Goal: Task Accomplishment & Management: Manage account settings

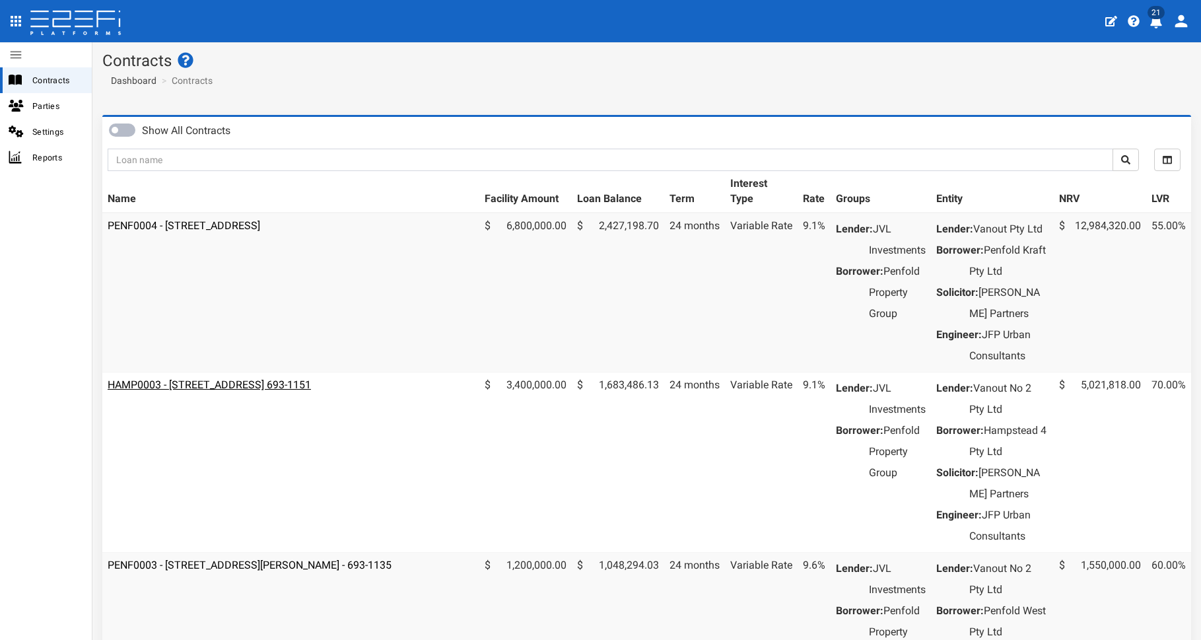
click at [277, 391] on link "HAMP0003 - [STREET_ADDRESS] 693-1151" at bounding box center [209, 384] width 203 height 13
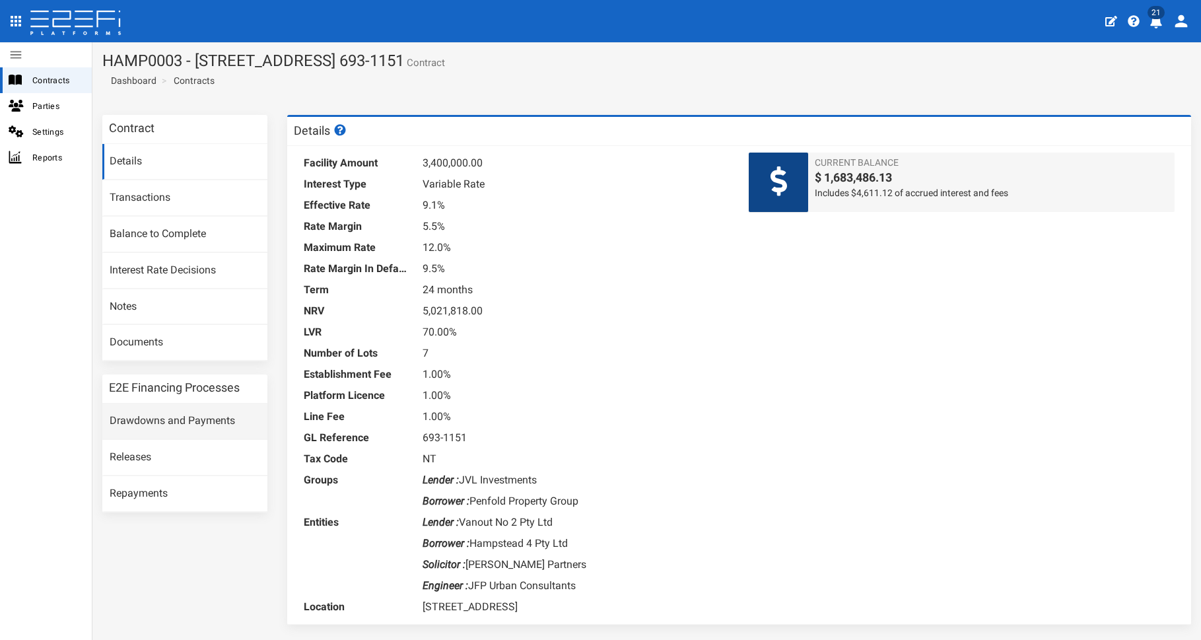
click at [168, 423] on link "Drawdowns and Payments" at bounding box center [184, 421] width 165 height 36
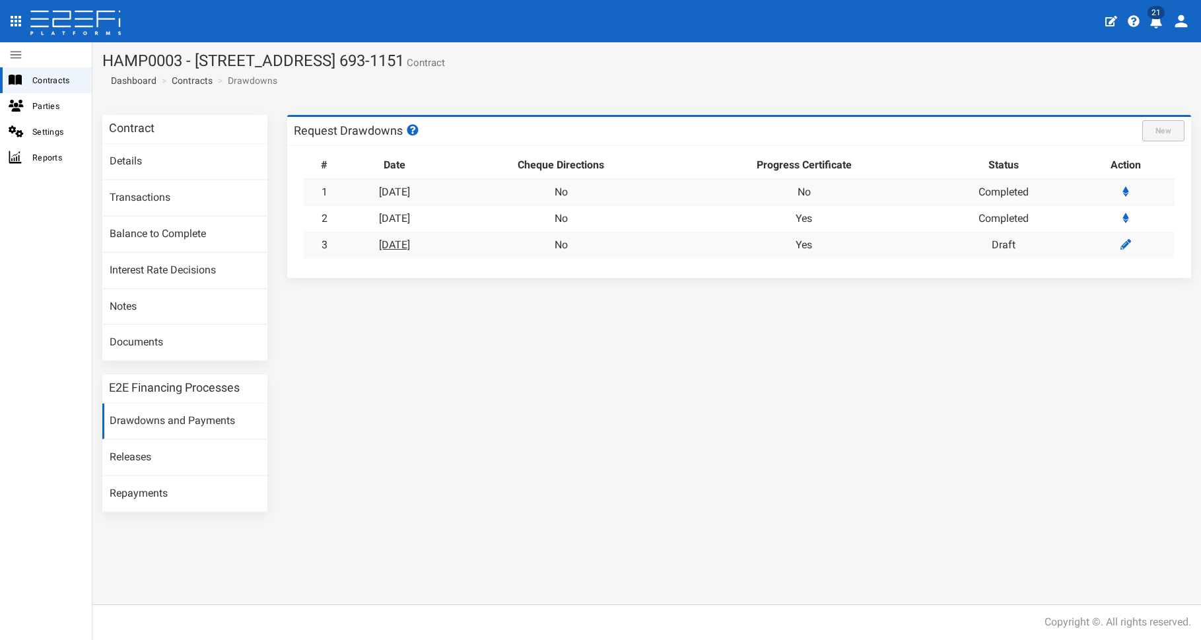
click at [410, 246] on link "08-09-2025" at bounding box center [394, 244] width 31 height 13
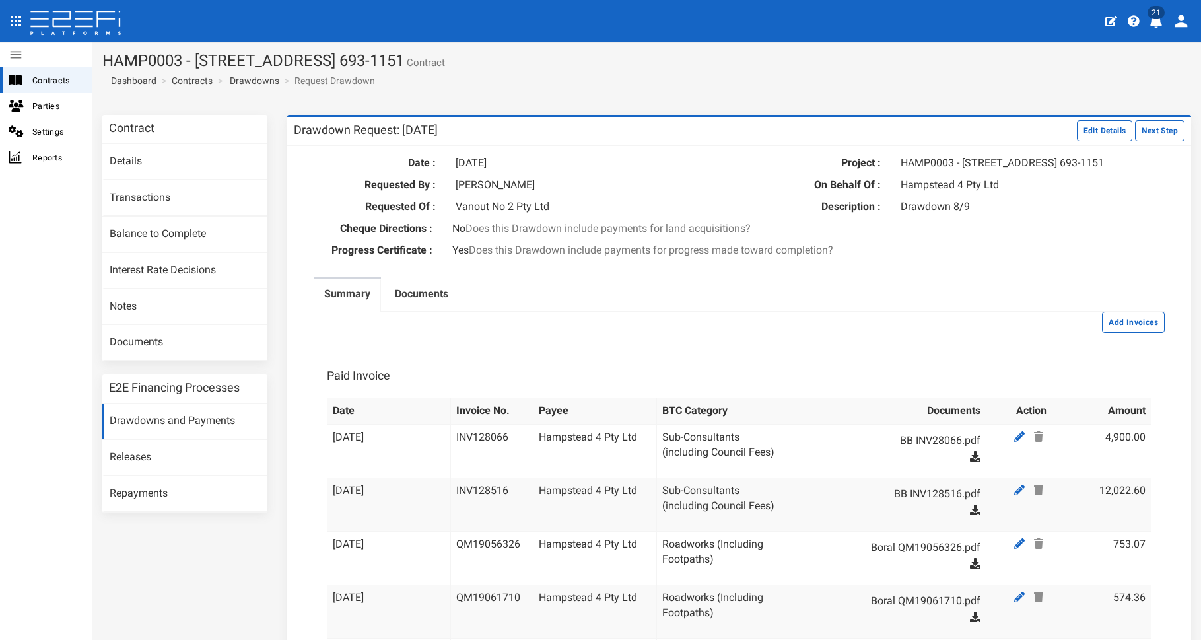
scroll to position [36, 0]
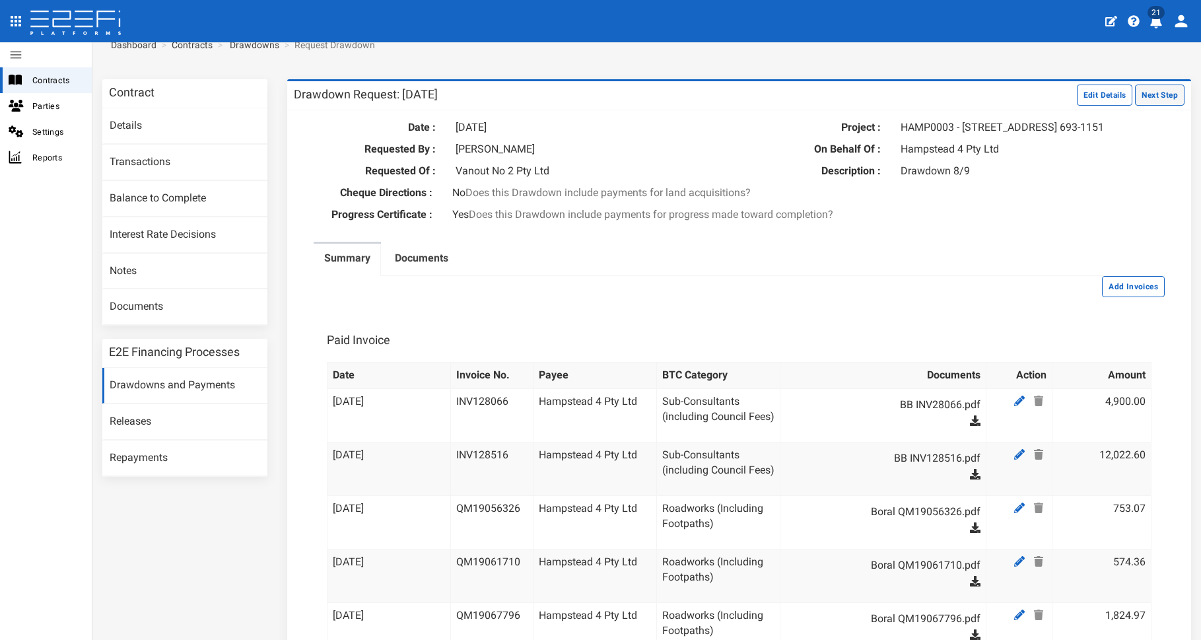
click at [1159, 99] on button "Next Step" at bounding box center [1160, 95] width 50 height 21
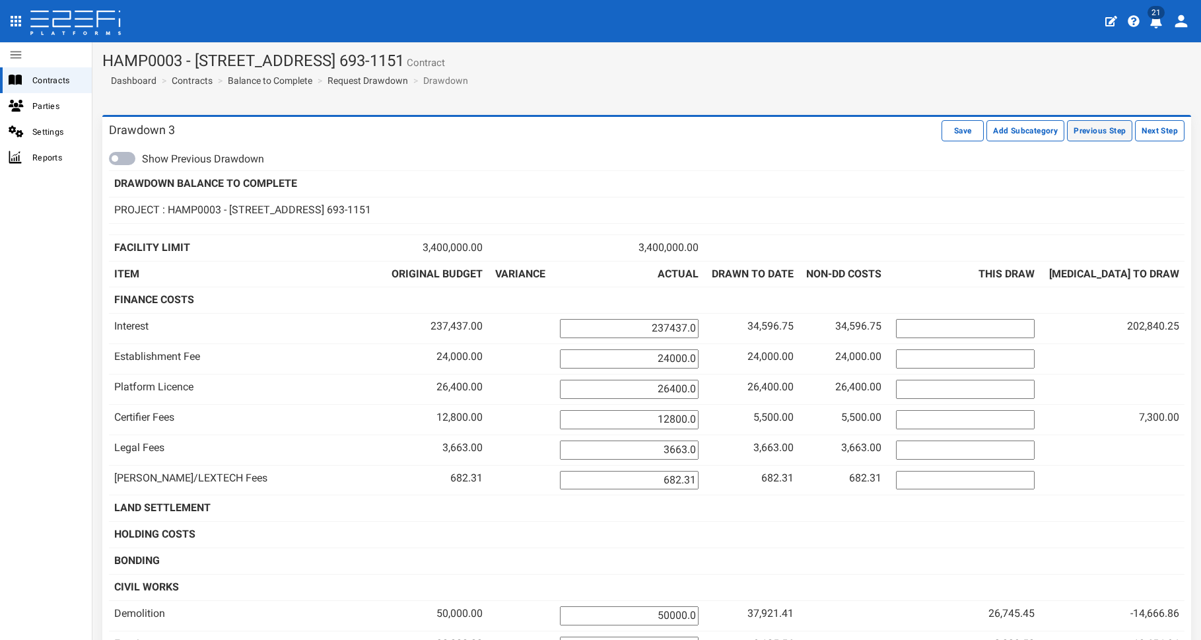
click at [1086, 135] on button "Previous Step" at bounding box center [1099, 130] width 65 height 21
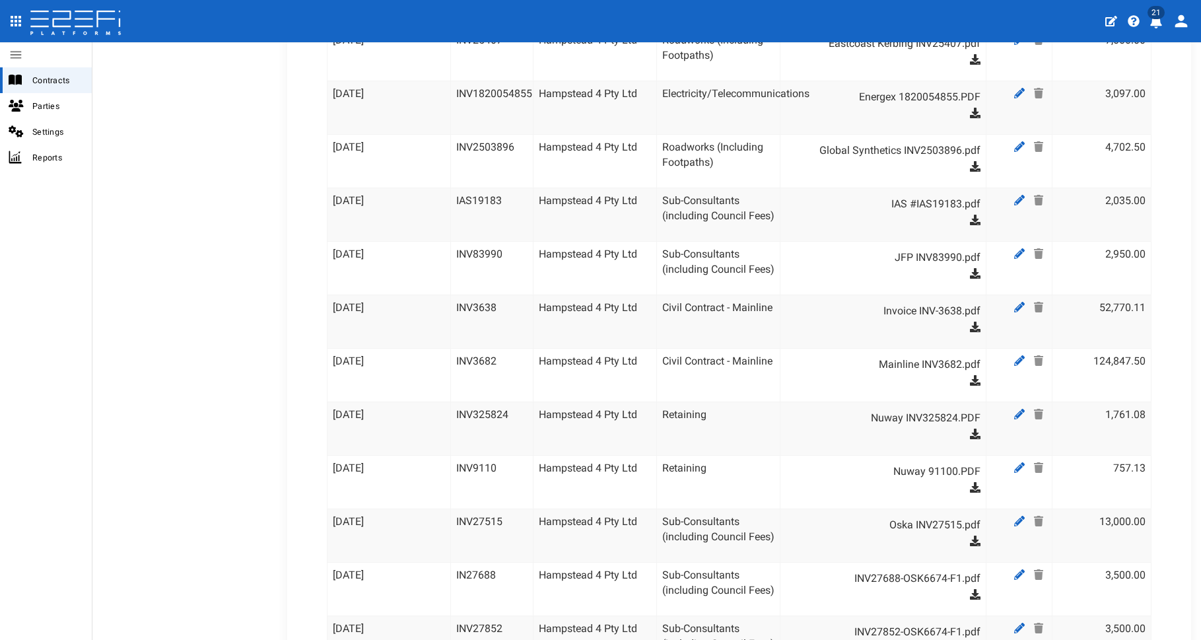
scroll to position [1425, 0]
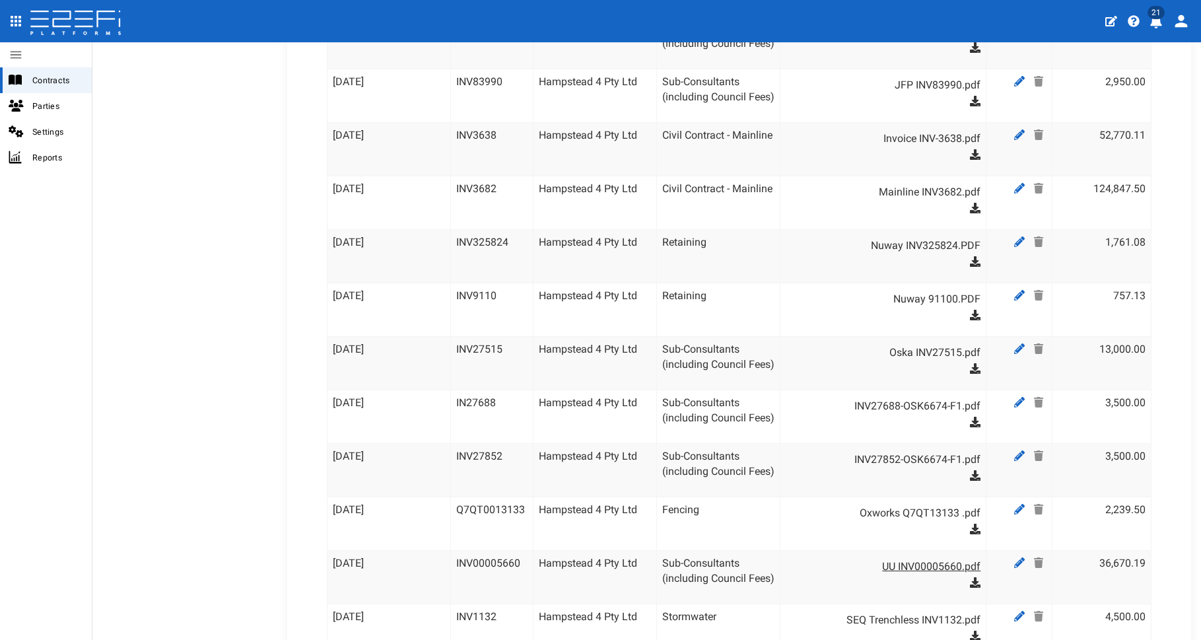
click at [940, 572] on link "UU INV00005660.pdf" at bounding box center [890, 566] width 182 height 21
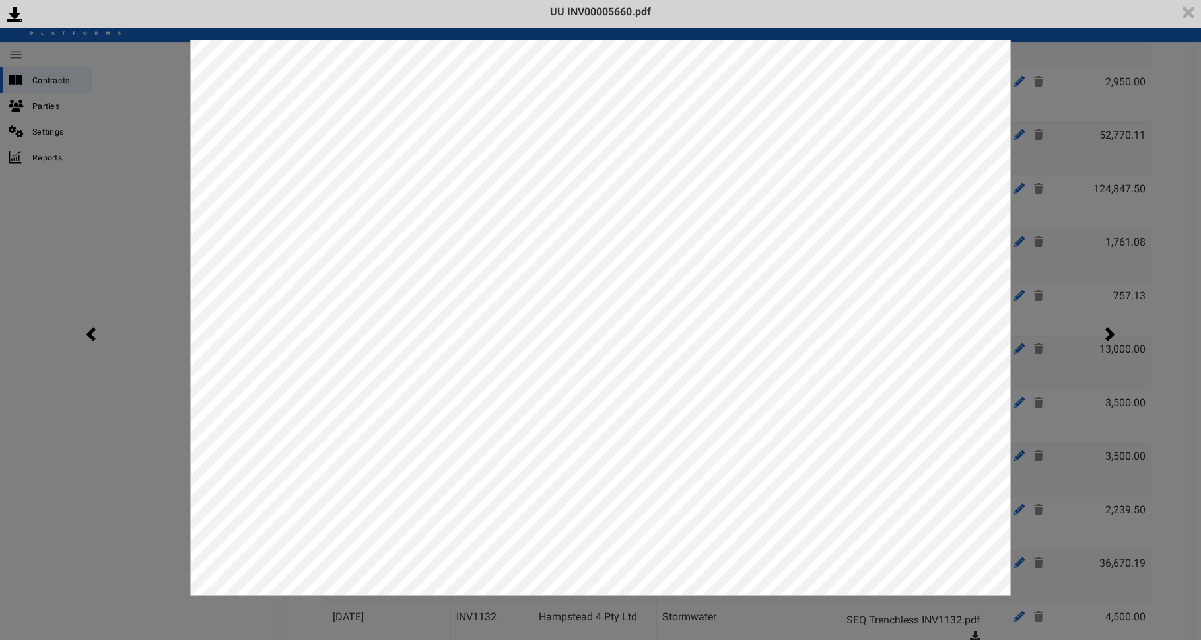
scroll to position [0, 0]
click at [1058, 441] on div "<p>Your browser does not support iframes.</p><script type="text/javascript">ale…" at bounding box center [600, 320] width 1201 height 640
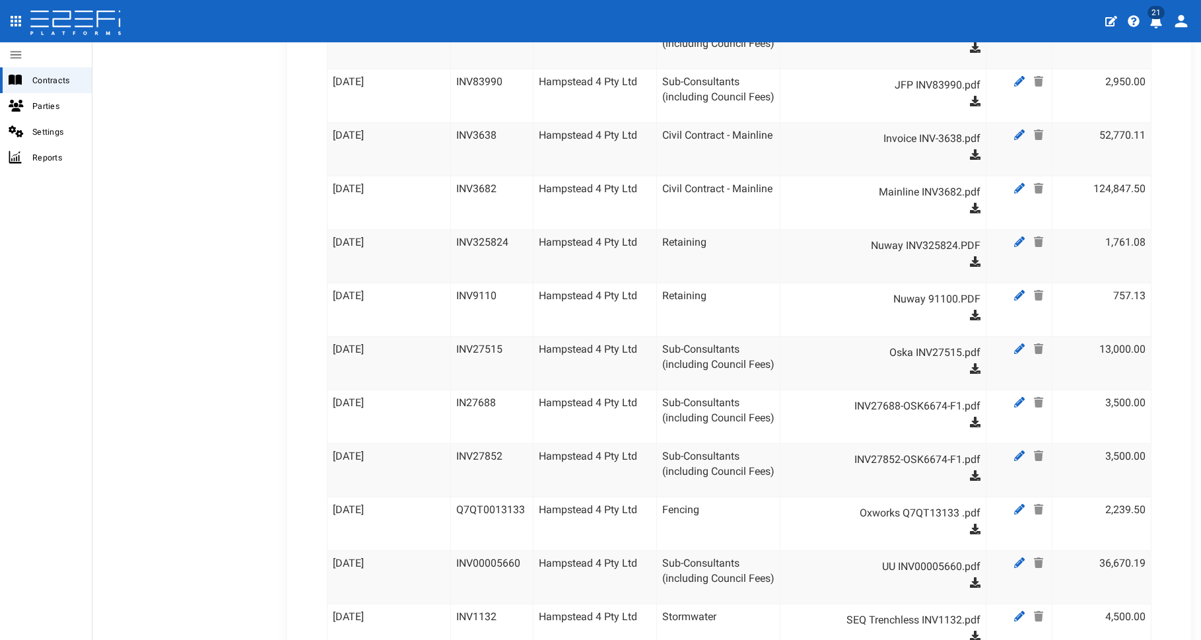
click at [751, 580] on td "Sub-Consultants (including Council Fees)" at bounding box center [718, 576] width 123 height 53
click at [1014, 563] on icon at bounding box center [1019, 562] width 11 height 11
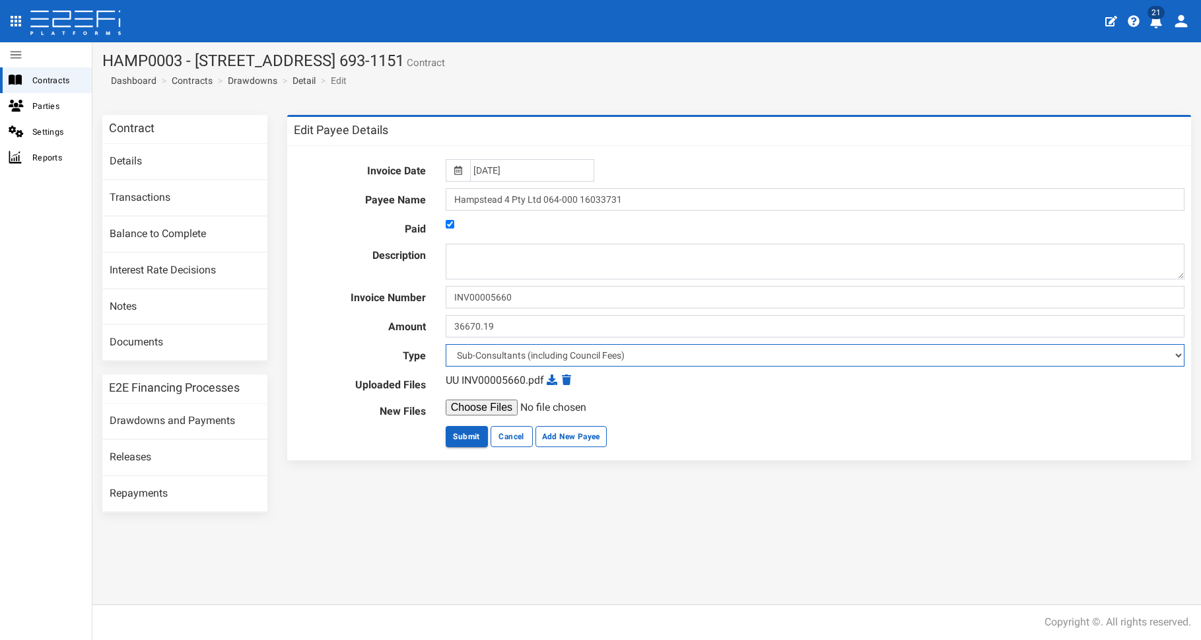
select select "Infrastructure Charges QUU~132~AUTHORITY FEES"
click at [477, 432] on button "Submit" at bounding box center [467, 436] width 42 height 21
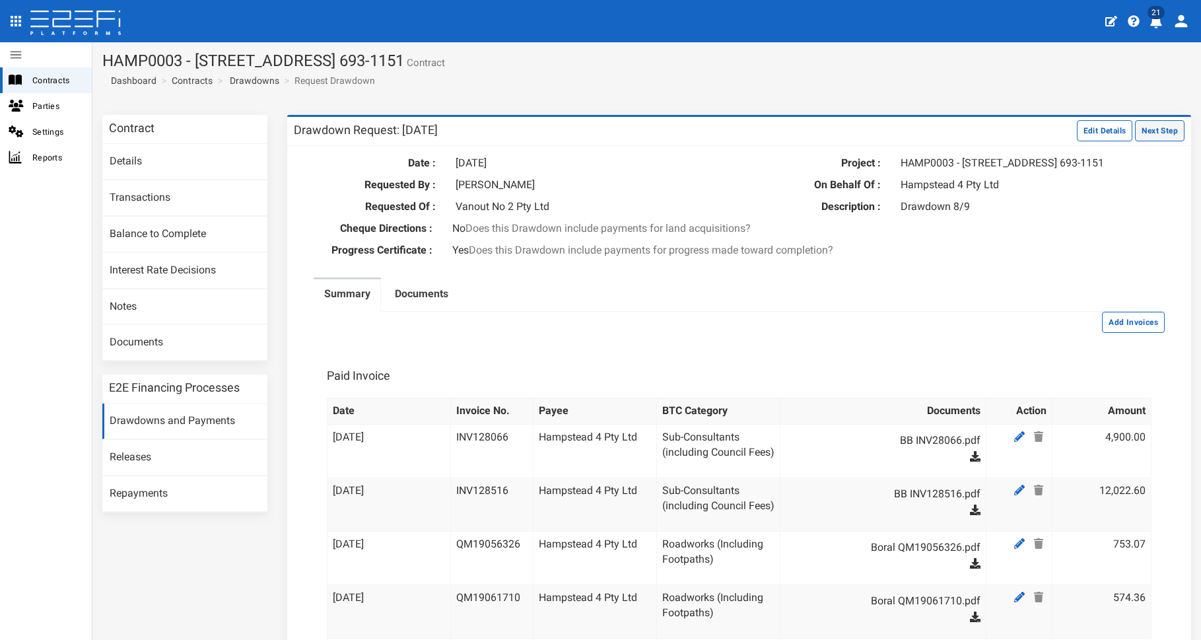
click at [1154, 135] on button "Next Step" at bounding box center [1160, 130] width 50 height 21
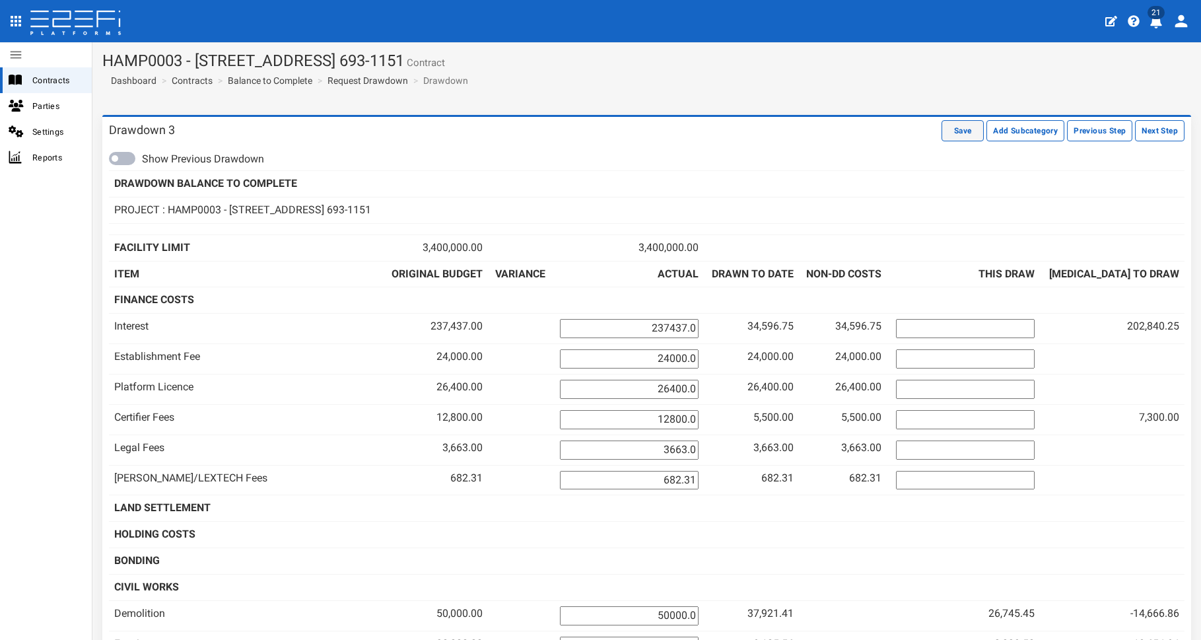
click at [949, 132] on button "Save" at bounding box center [963, 130] width 42 height 21
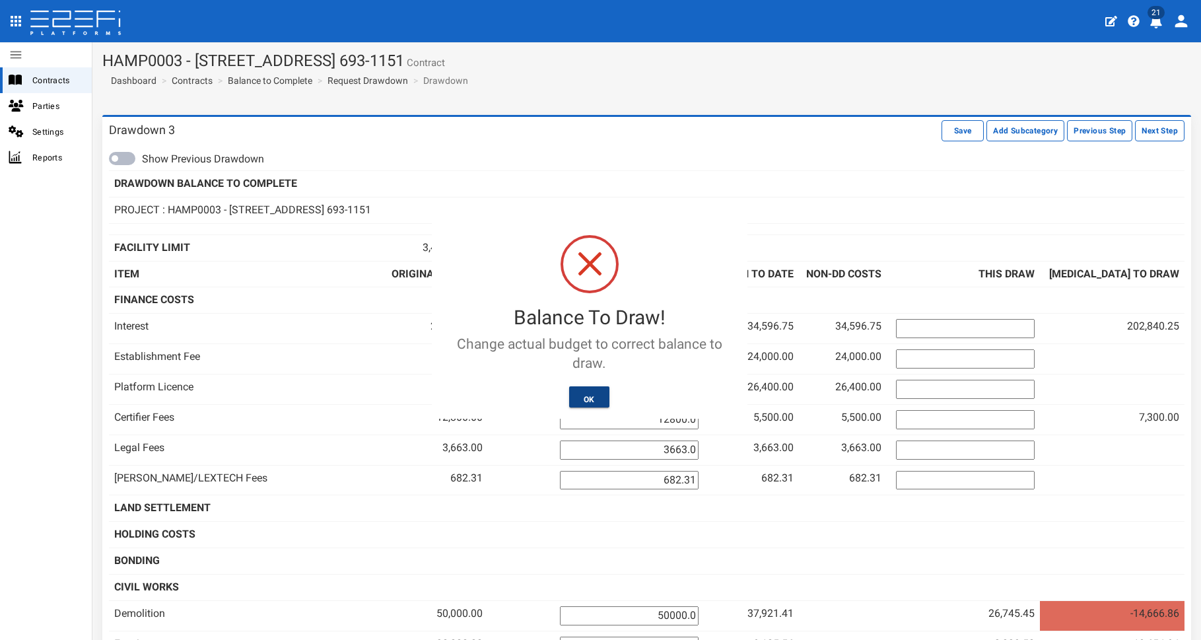
click at [595, 399] on button "OK" at bounding box center [589, 396] width 40 height 21
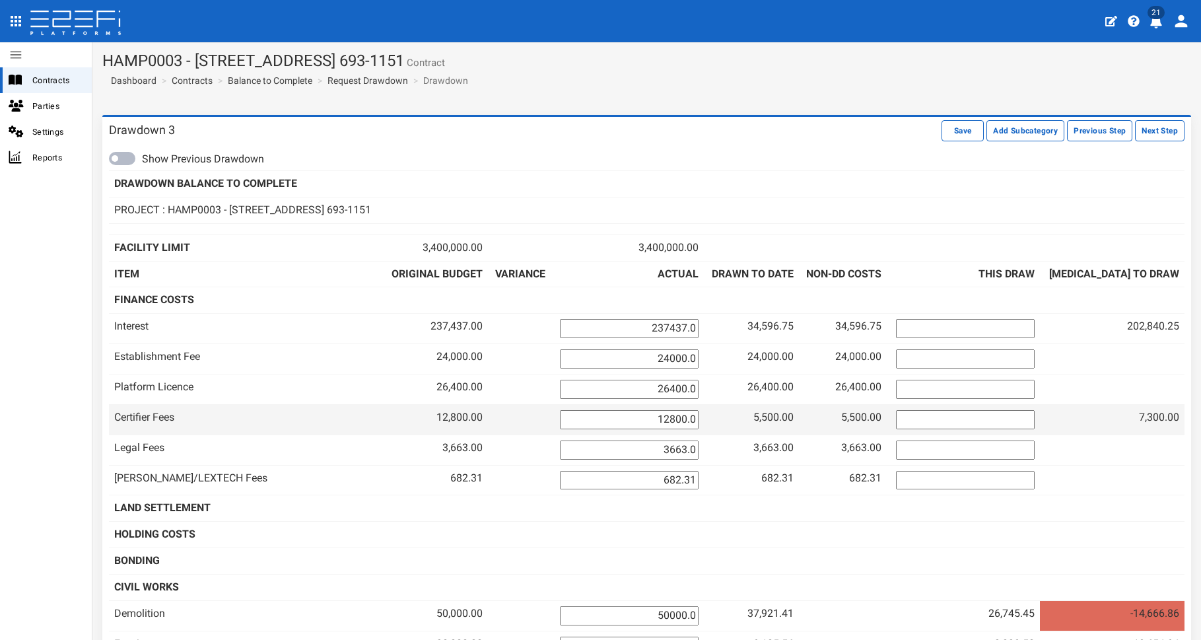
scroll to position [194, 0]
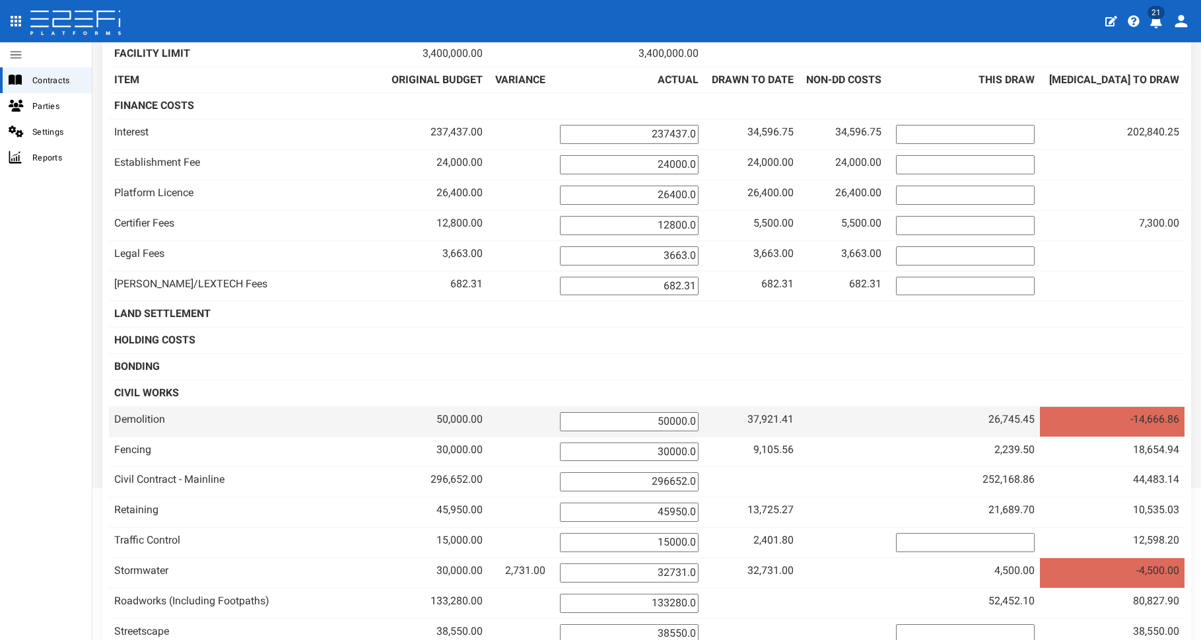
click at [887, 416] on td at bounding box center [843, 421] width 88 height 30
click at [699, 415] on input "50000.0" at bounding box center [629, 421] width 139 height 19
drag, startPoint x: 703, startPoint y: 415, endPoint x: 771, endPoint y: 418, distance: 68.7
click at [771, 418] on tr "Demolition 50,000.00 50000.0 37,921.41 37,921.41" at bounding box center [647, 421] width 1076 height 30
drag, startPoint x: 1200, startPoint y: 374, endPoint x: 710, endPoint y: 415, distance: 491.0
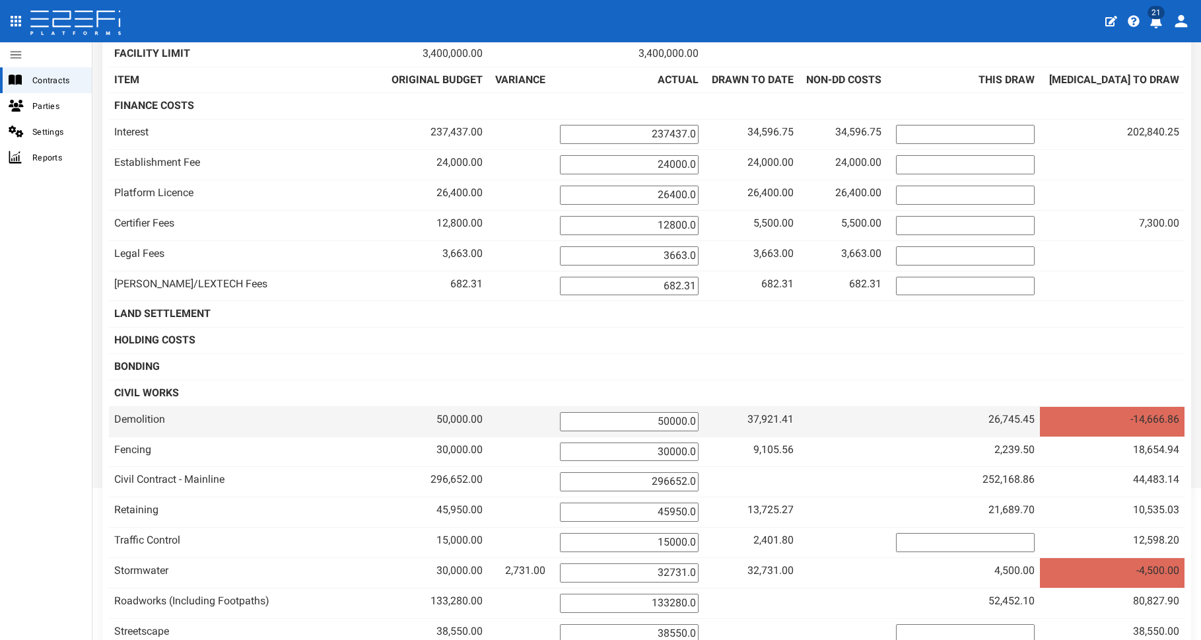
click at [699, 412] on input "50000.0" at bounding box center [629, 421] width 139 height 19
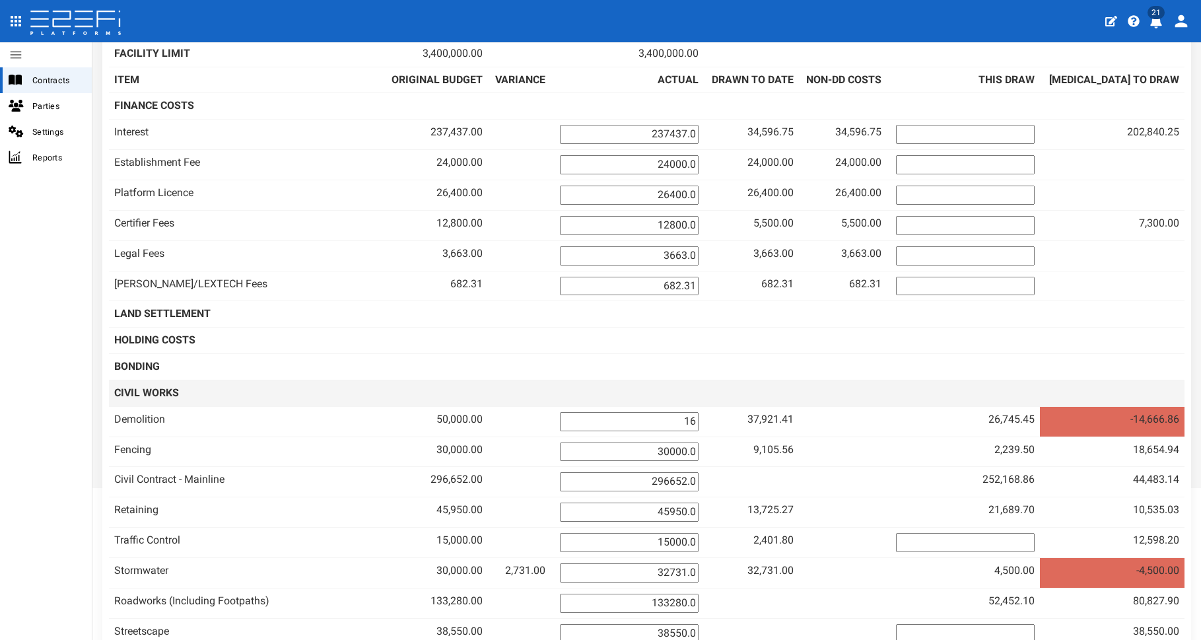
type input "1"
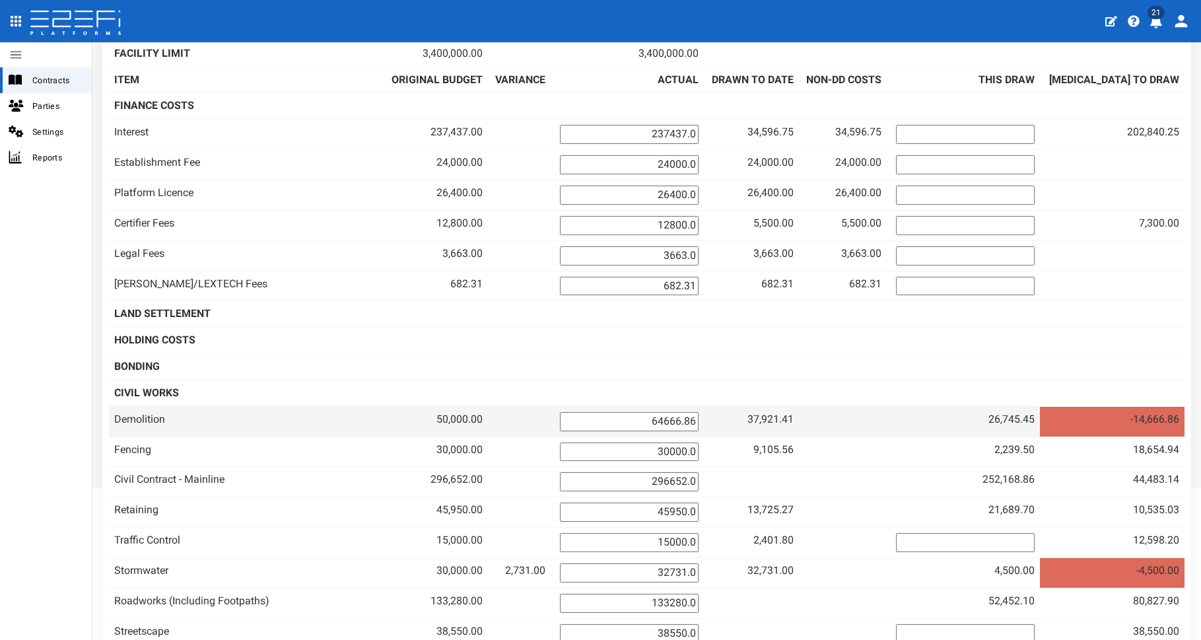
type input "64666.86"
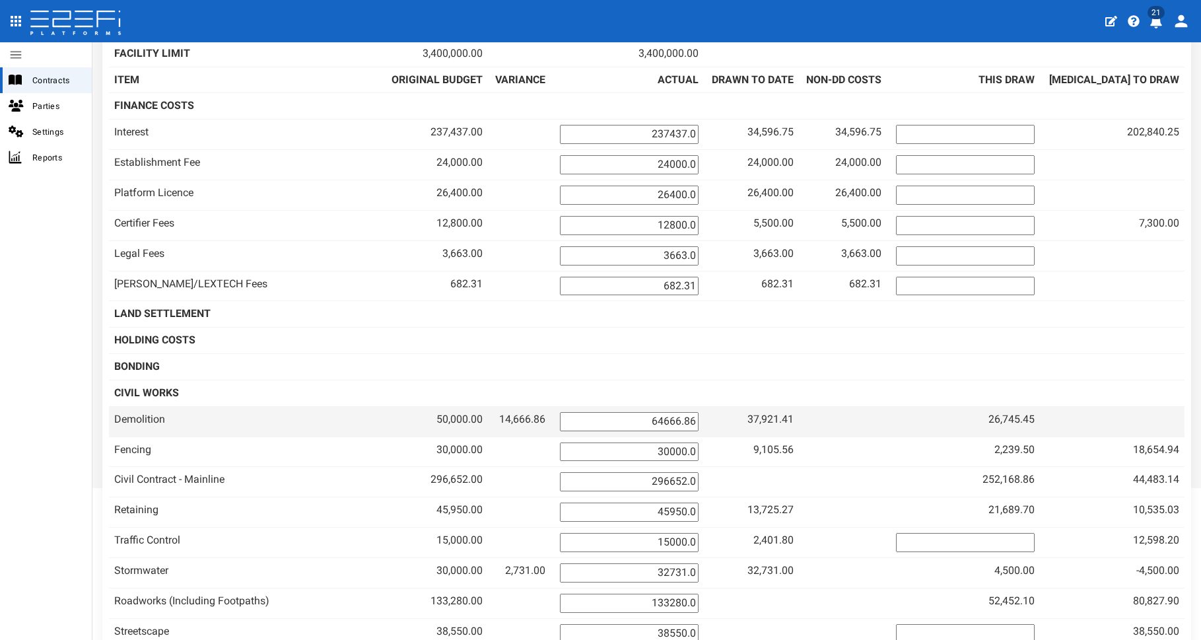
click at [887, 406] on td at bounding box center [843, 421] width 88 height 30
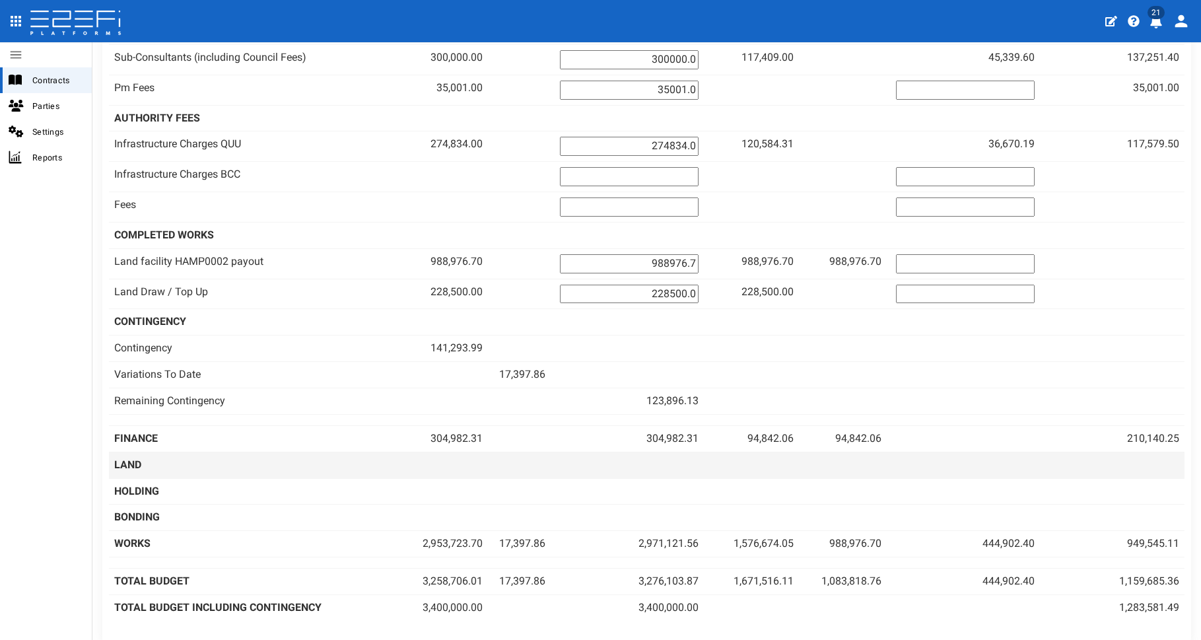
scroll to position [0, 0]
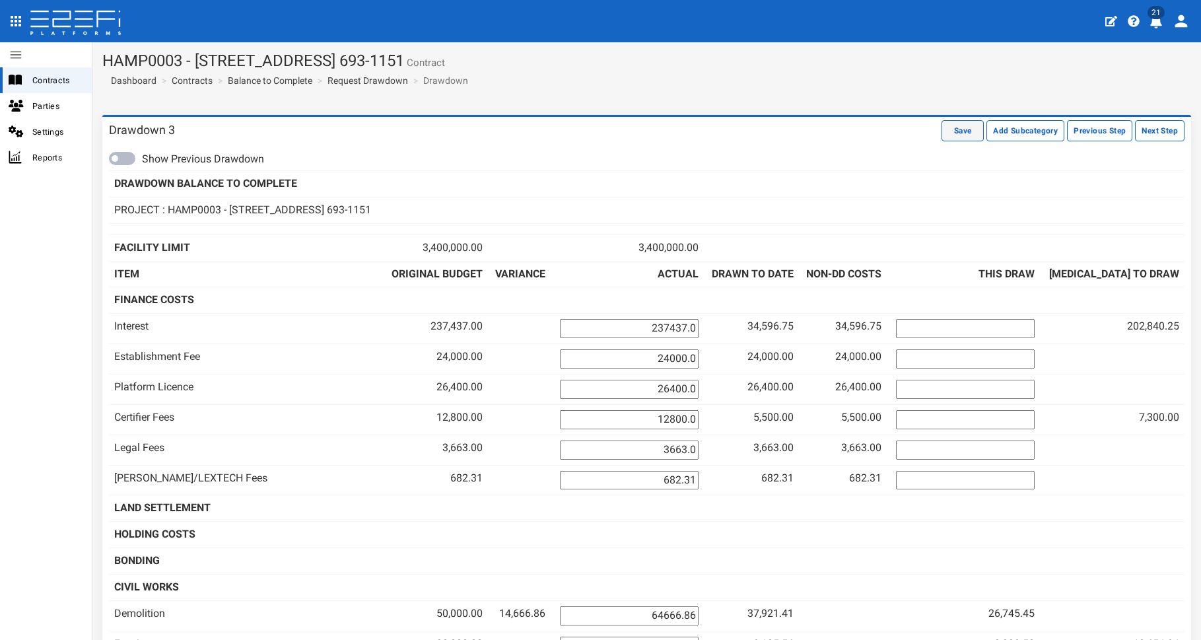
click at [951, 135] on button "Save" at bounding box center [963, 130] width 42 height 21
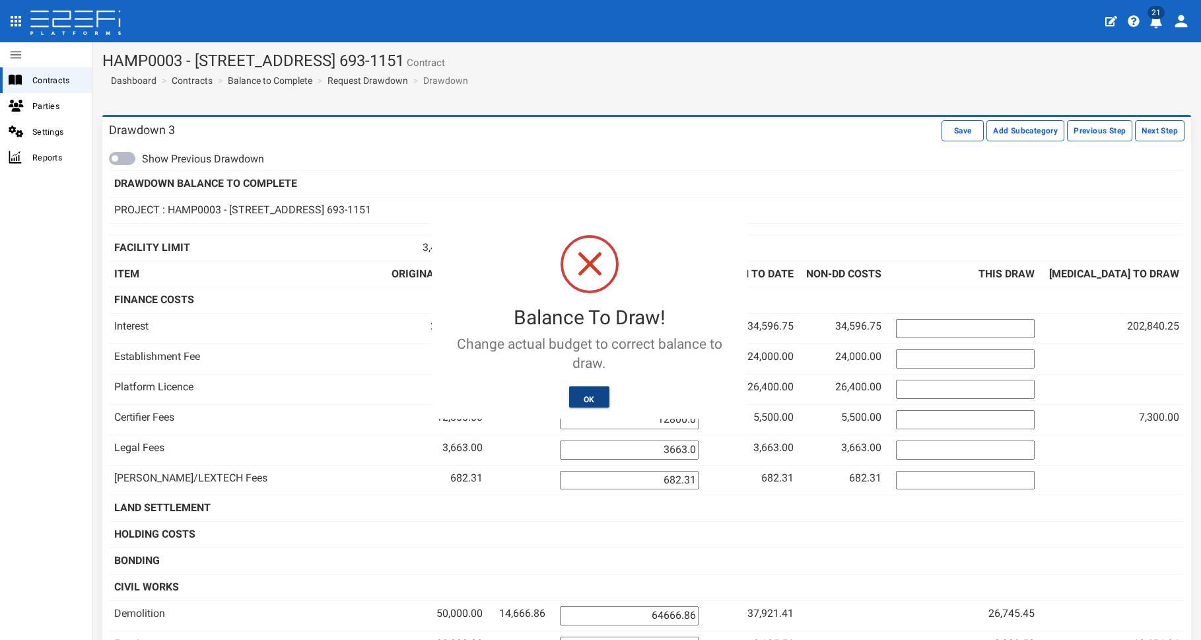
click at [581, 405] on button "OK" at bounding box center [589, 396] width 40 height 21
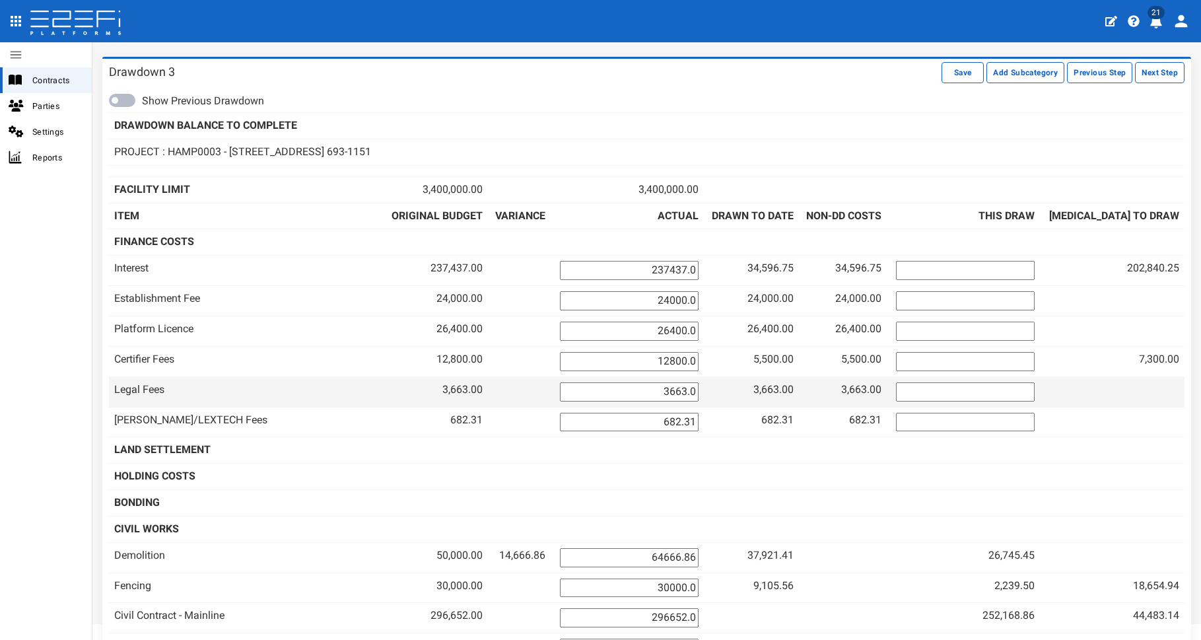
scroll to position [568, 0]
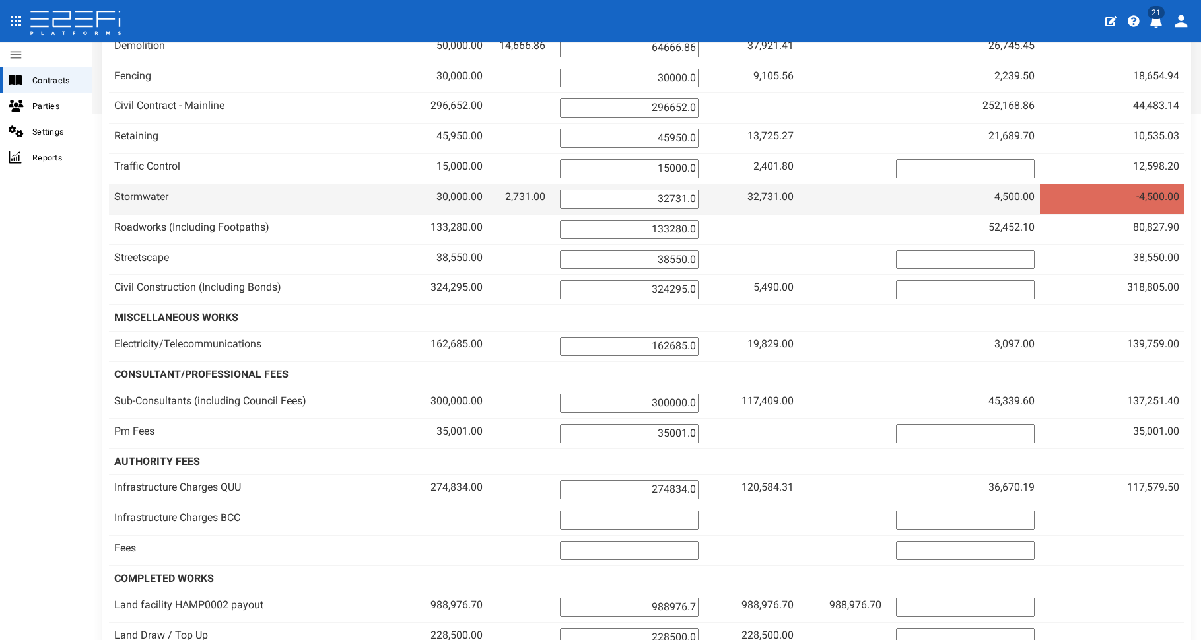
click at [699, 193] on input "32731.0" at bounding box center [629, 199] width 139 height 19
drag, startPoint x: 709, startPoint y: 194, endPoint x: 783, endPoint y: 198, distance: 74.1
click at [780, 199] on tr "Stormwater 30,000.00 2,731.00 32731.0 32,731.00" at bounding box center [647, 199] width 1076 height 30
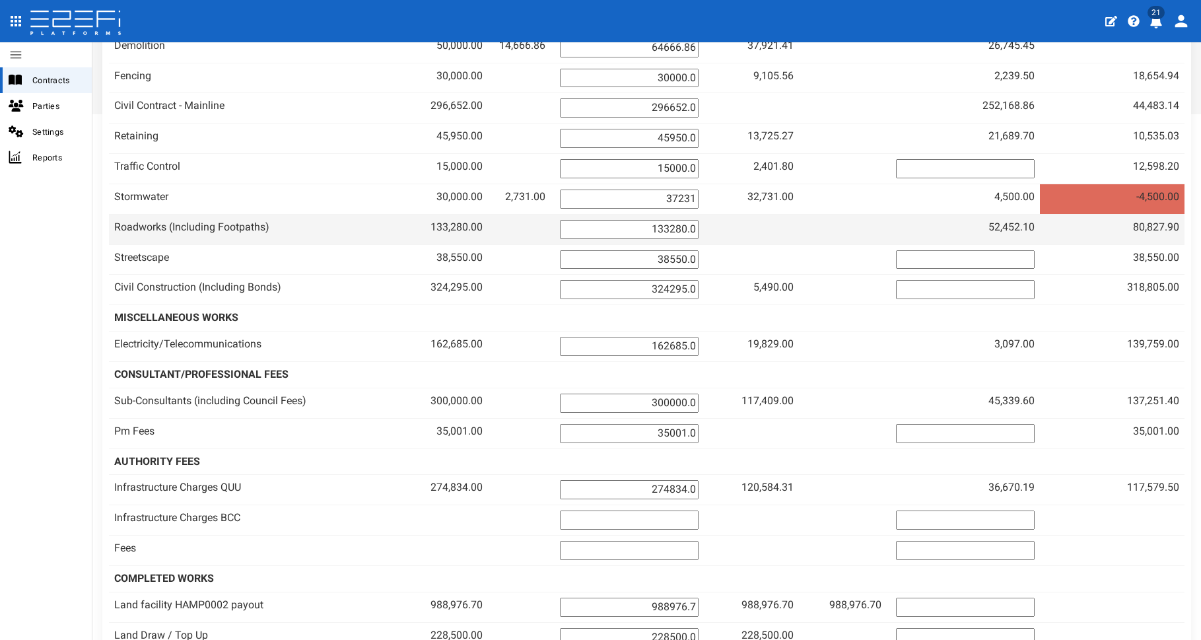
type input "37231"
click at [779, 214] on td at bounding box center [751, 229] width 95 height 30
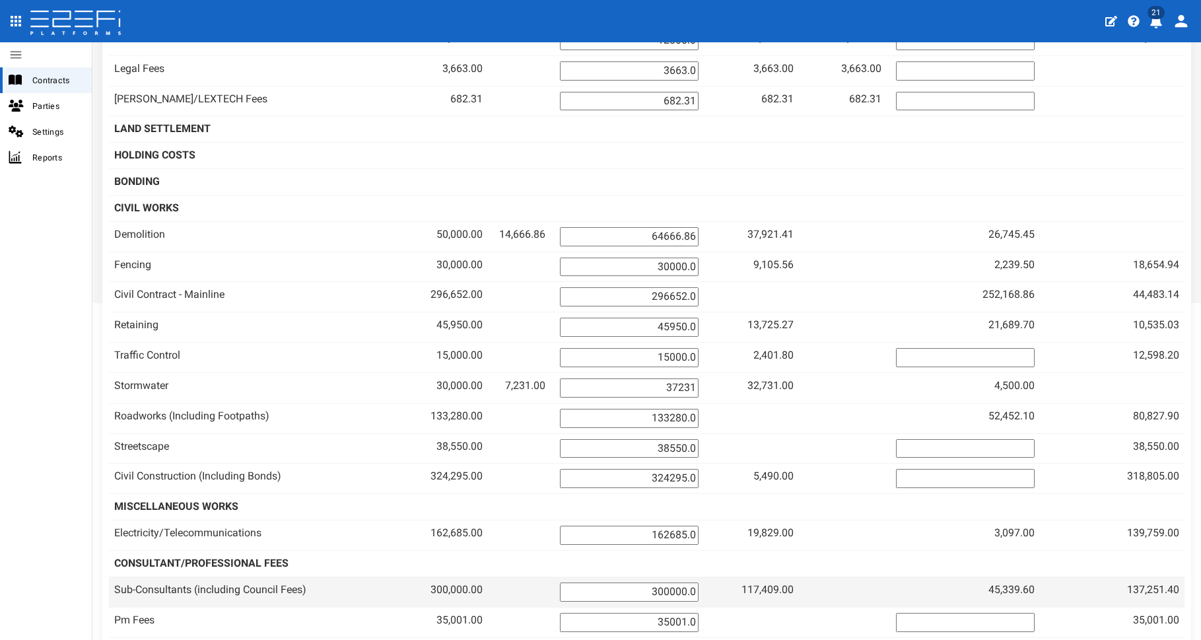
scroll to position [0, 0]
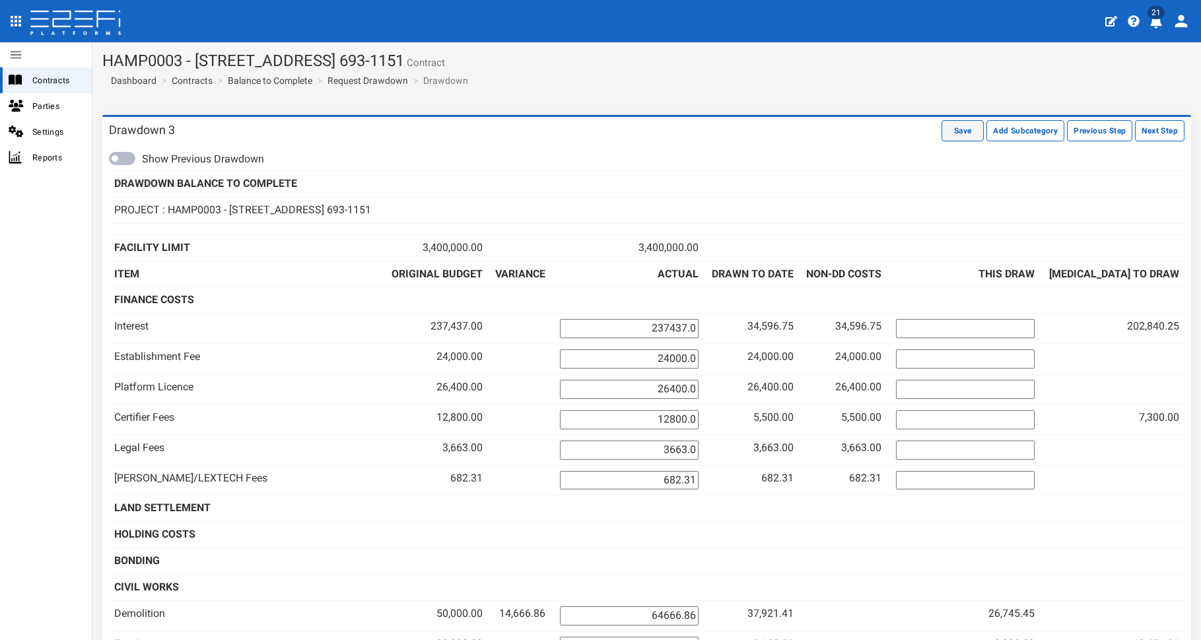
click at [947, 132] on button "Save" at bounding box center [963, 130] width 42 height 21
click at [950, 133] on button "Save" at bounding box center [963, 130] width 42 height 21
